Goal: Information Seeking & Learning: Learn about a topic

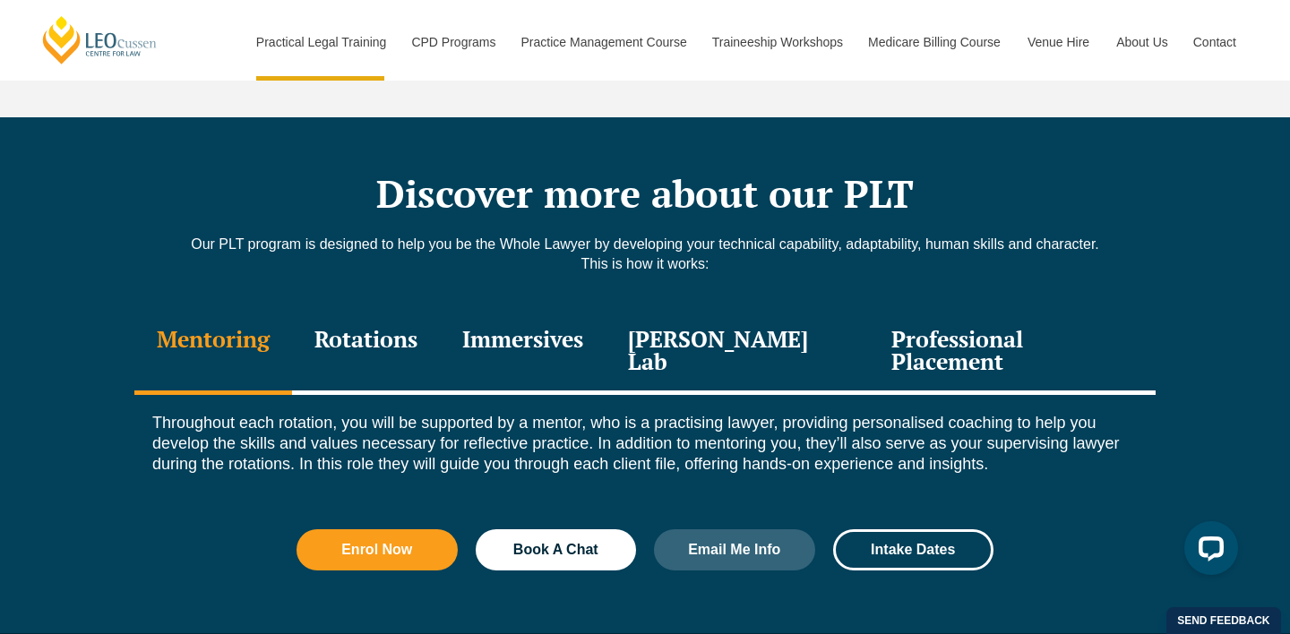
scroll to position [3759, 0]
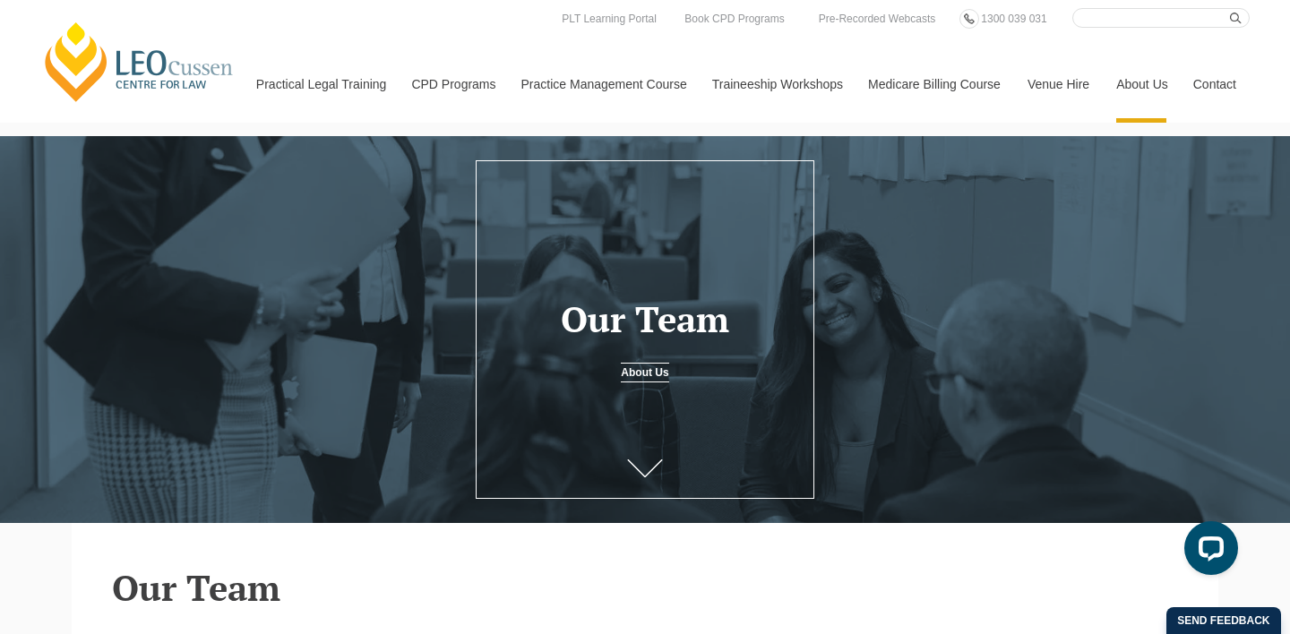
click at [1116, 26] on input "Search here" at bounding box center [1160, 18] width 177 height 20
type input "withdrawal"
click at [1230, 8] on button "submit" at bounding box center [1240, 18] width 20 height 20
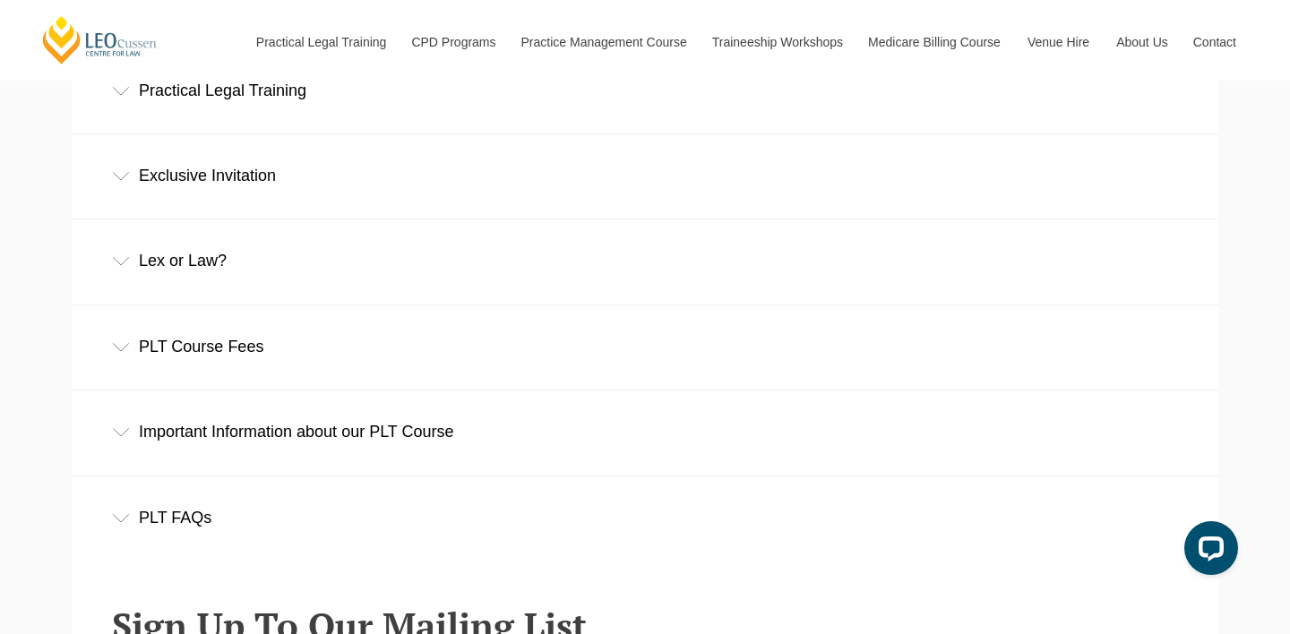
scroll to position [769, 0]
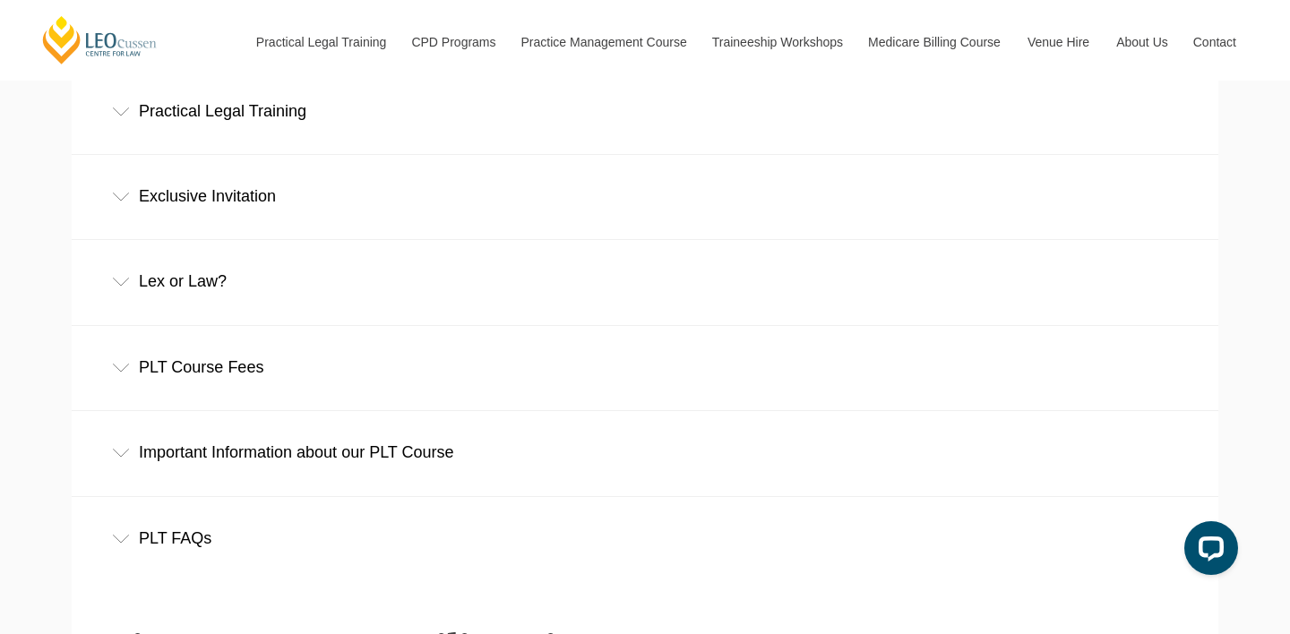
click at [288, 526] on div "PLT FAQs" at bounding box center [645, 538] width 1147 height 83
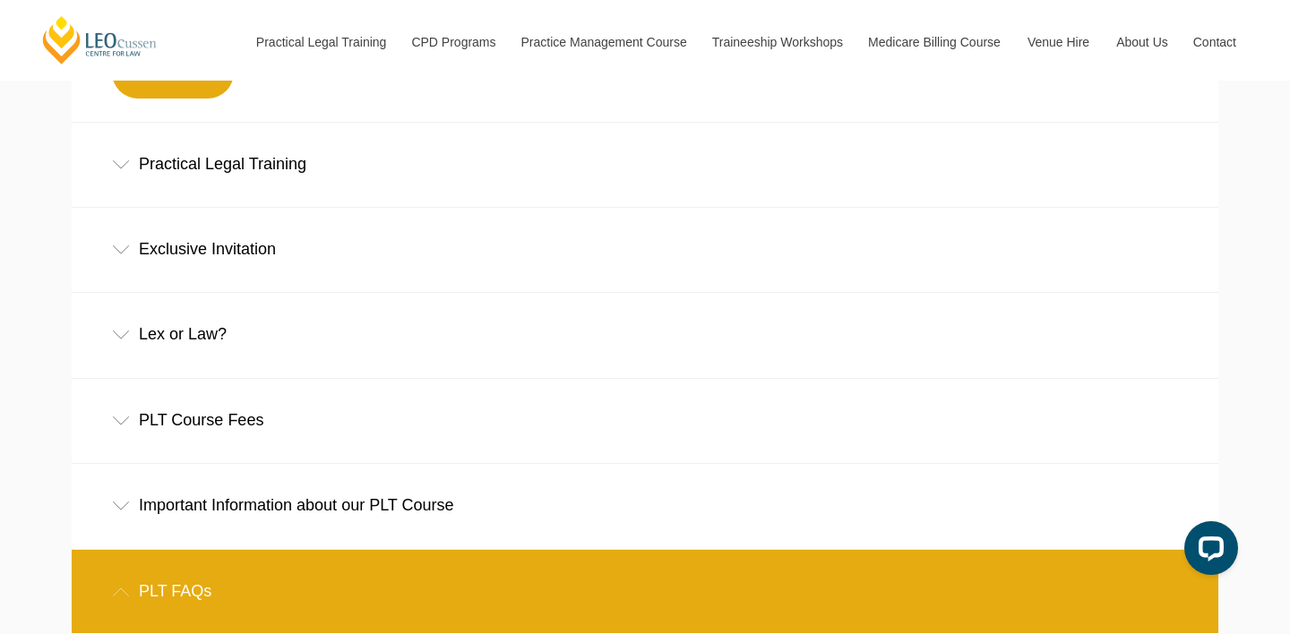
scroll to position [678, 0]
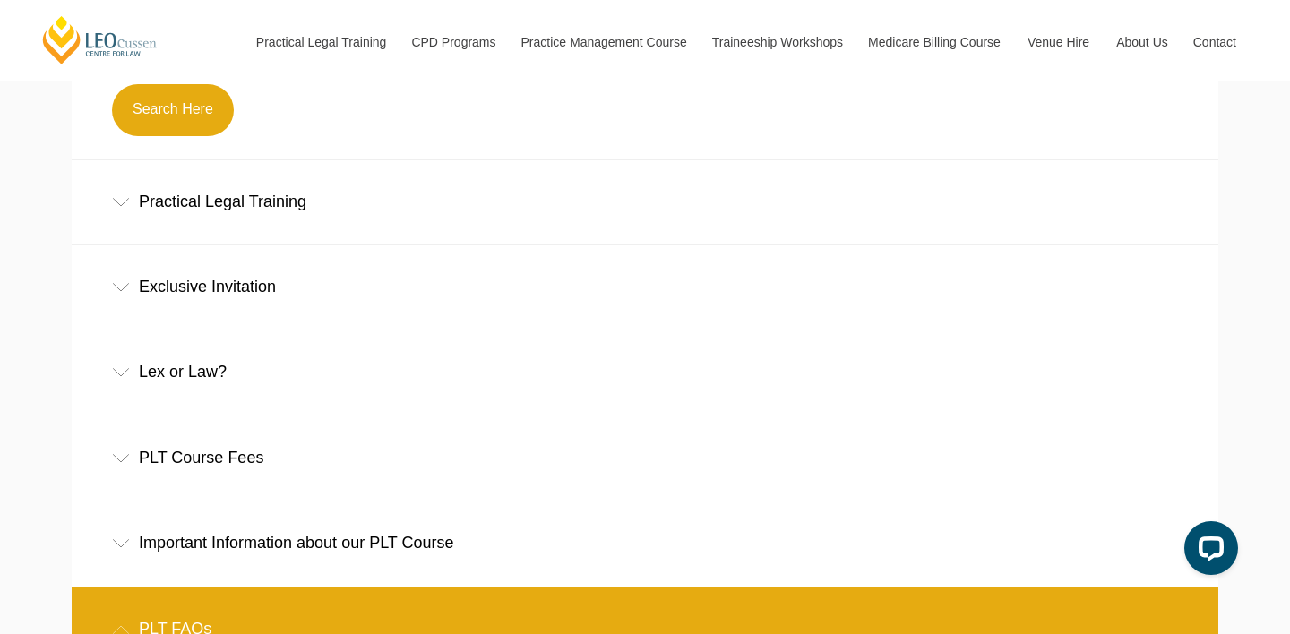
click at [306, 192] on div "Practical Legal Training" at bounding box center [645, 201] width 1147 height 83
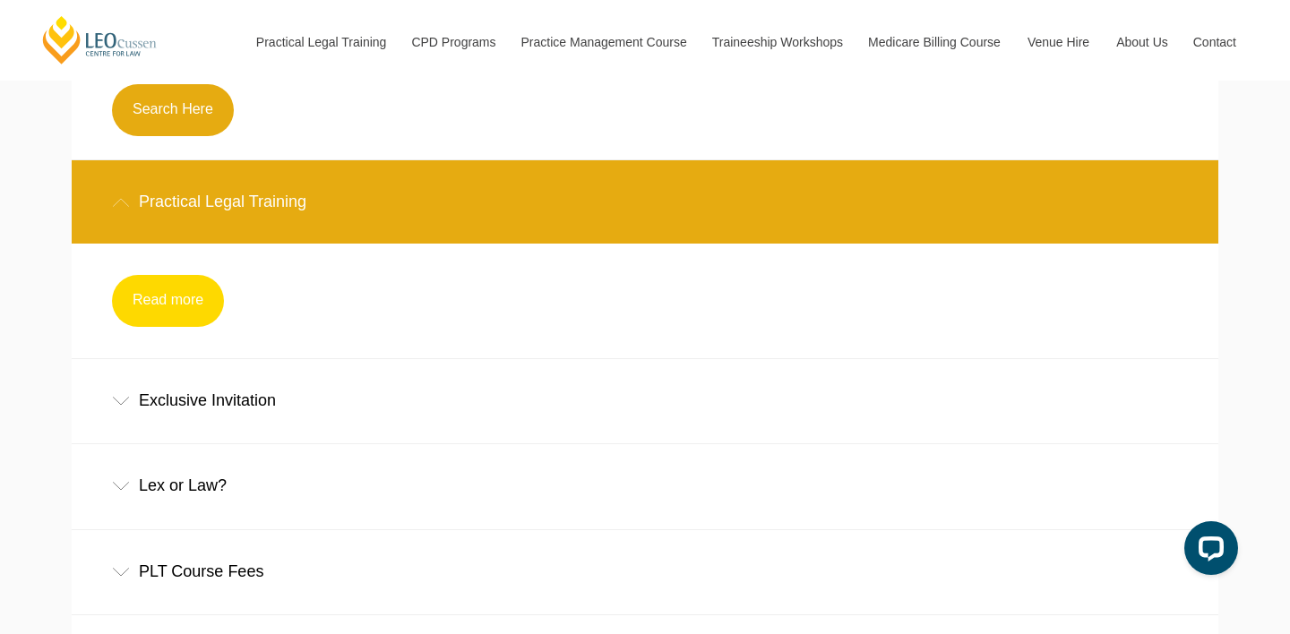
click at [167, 304] on link "Read more" at bounding box center [168, 301] width 112 height 52
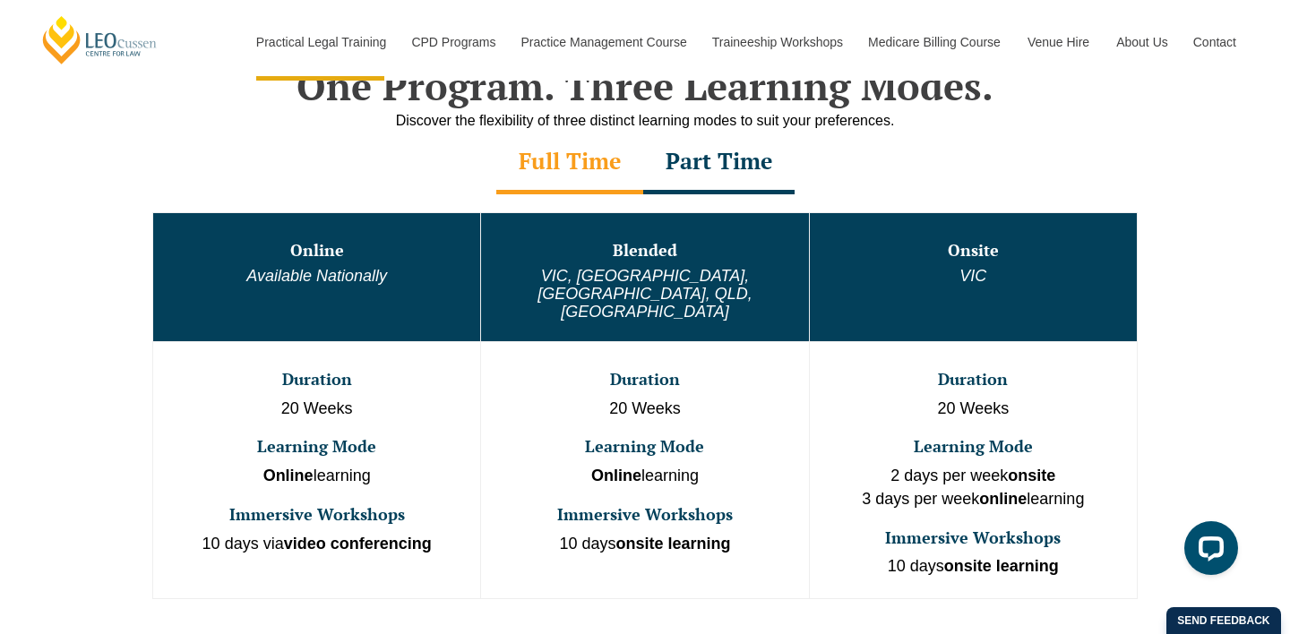
scroll to position [897, 0]
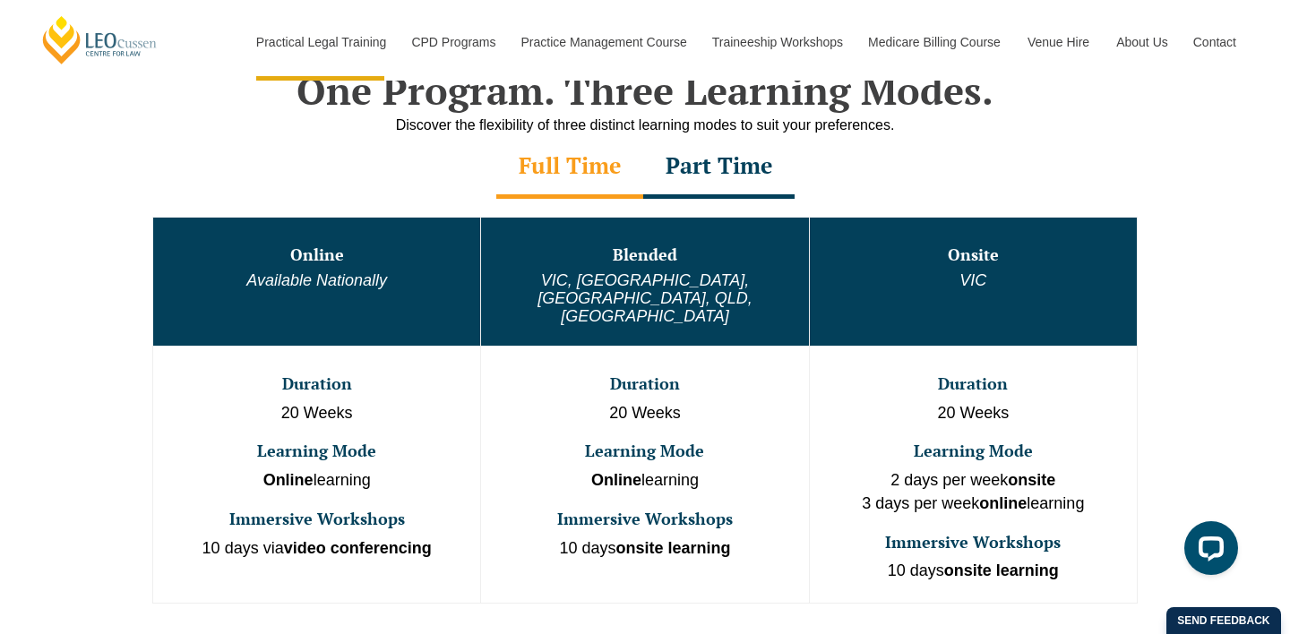
click at [749, 171] on div "Part Time" at bounding box center [718, 167] width 151 height 63
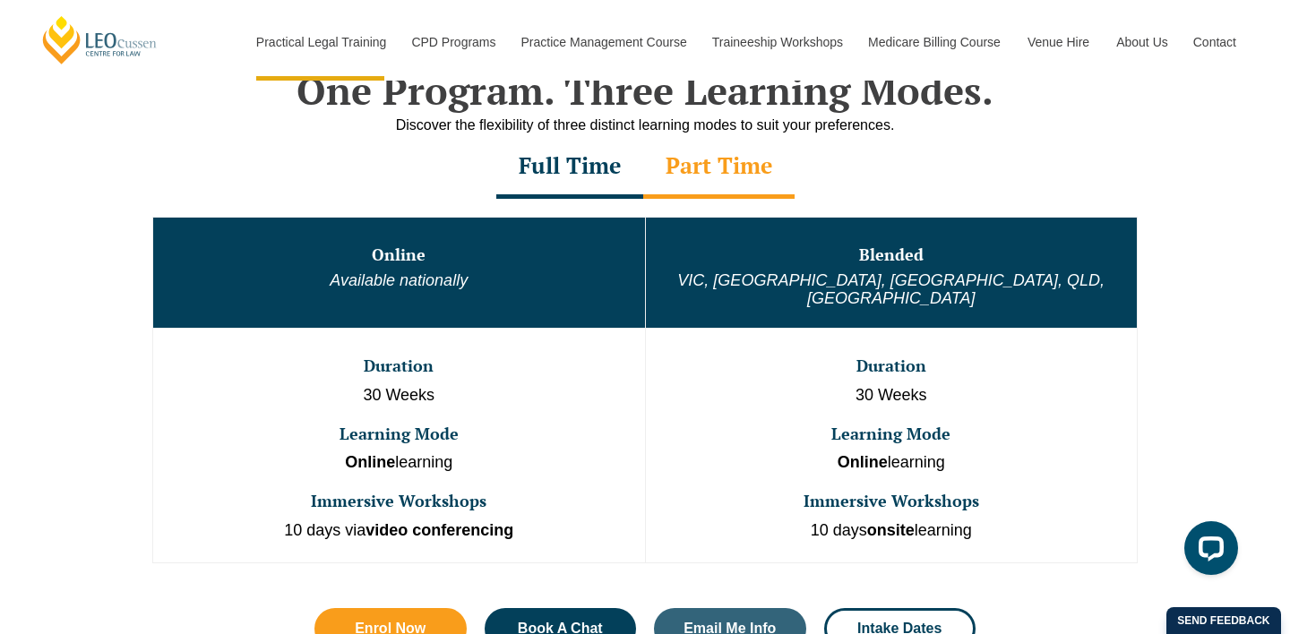
click at [635, 165] on div "Full Time" at bounding box center [569, 167] width 147 height 63
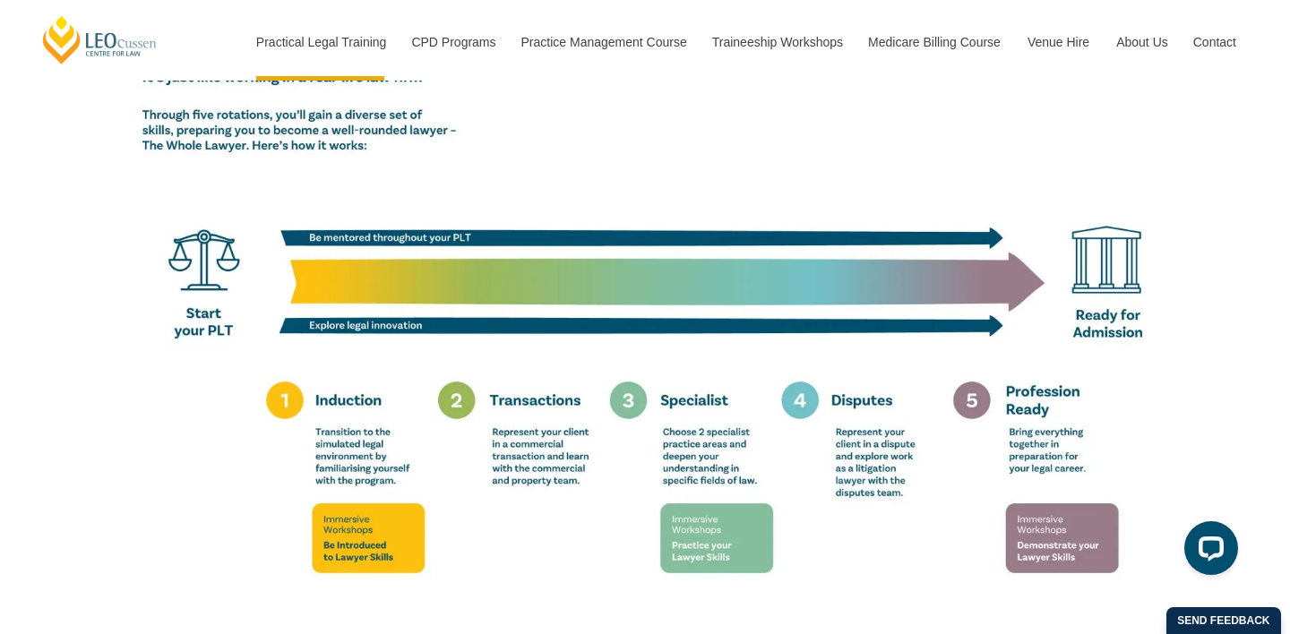
scroll to position [3145, 0]
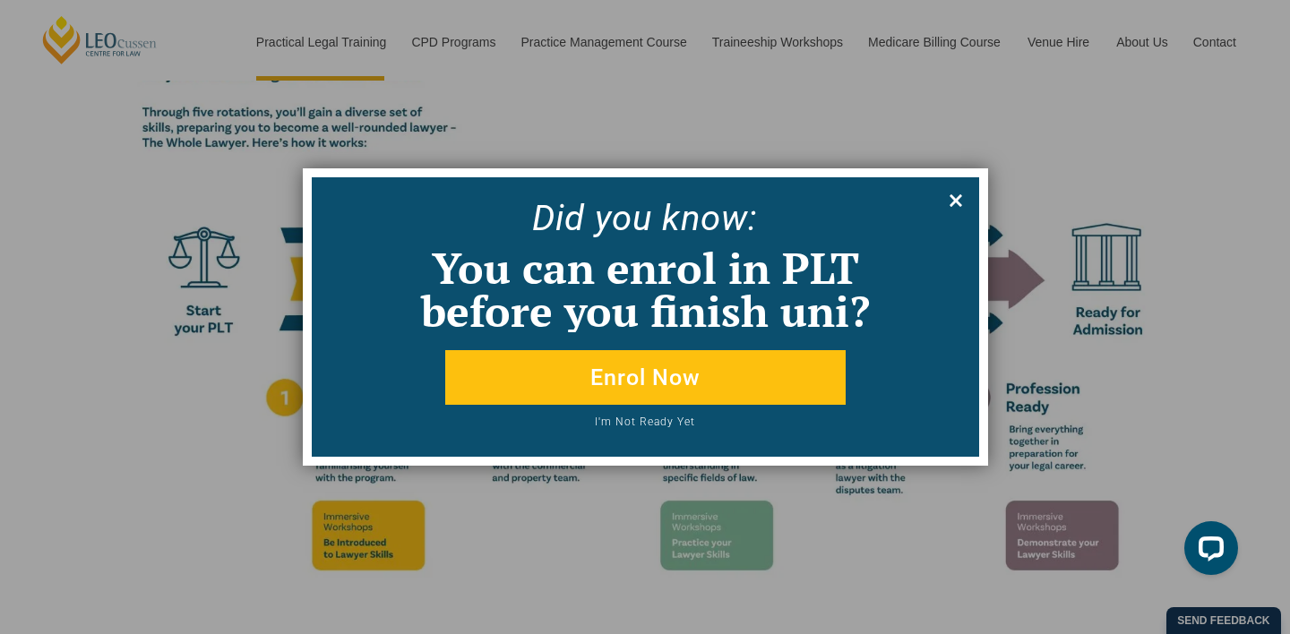
click at [959, 202] on icon at bounding box center [956, 200] width 13 height 13
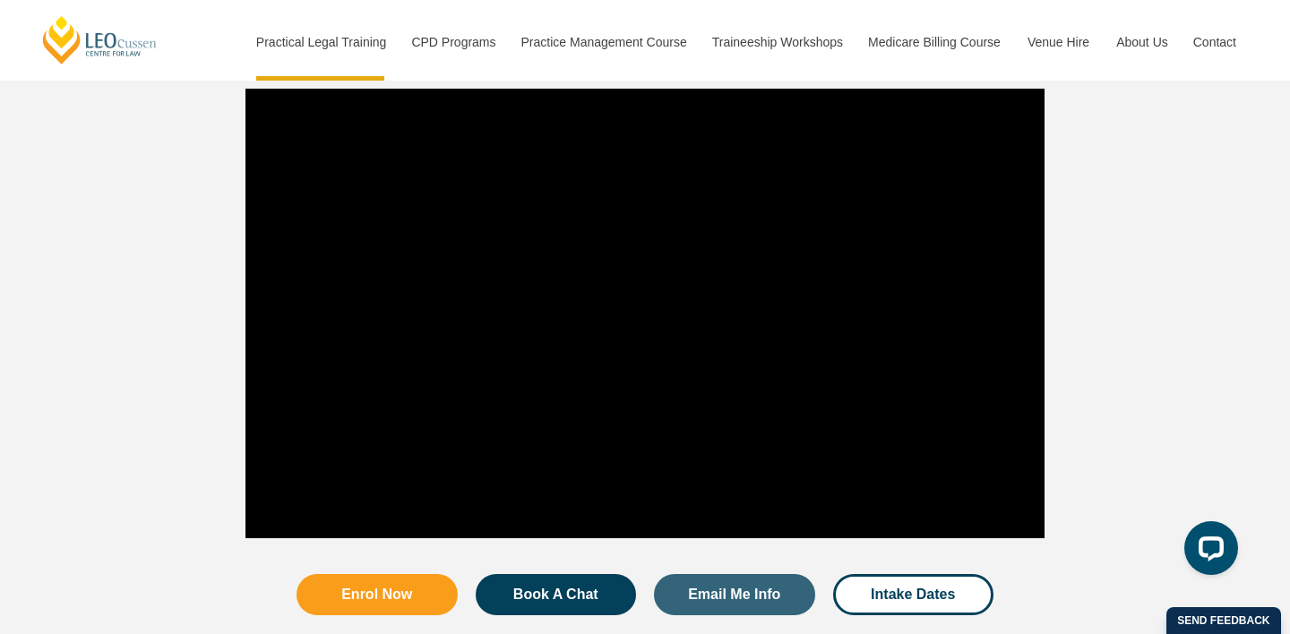
scroll to position [1492, 0]
